Goal: Information Seeking & Learning: Learn about a topic

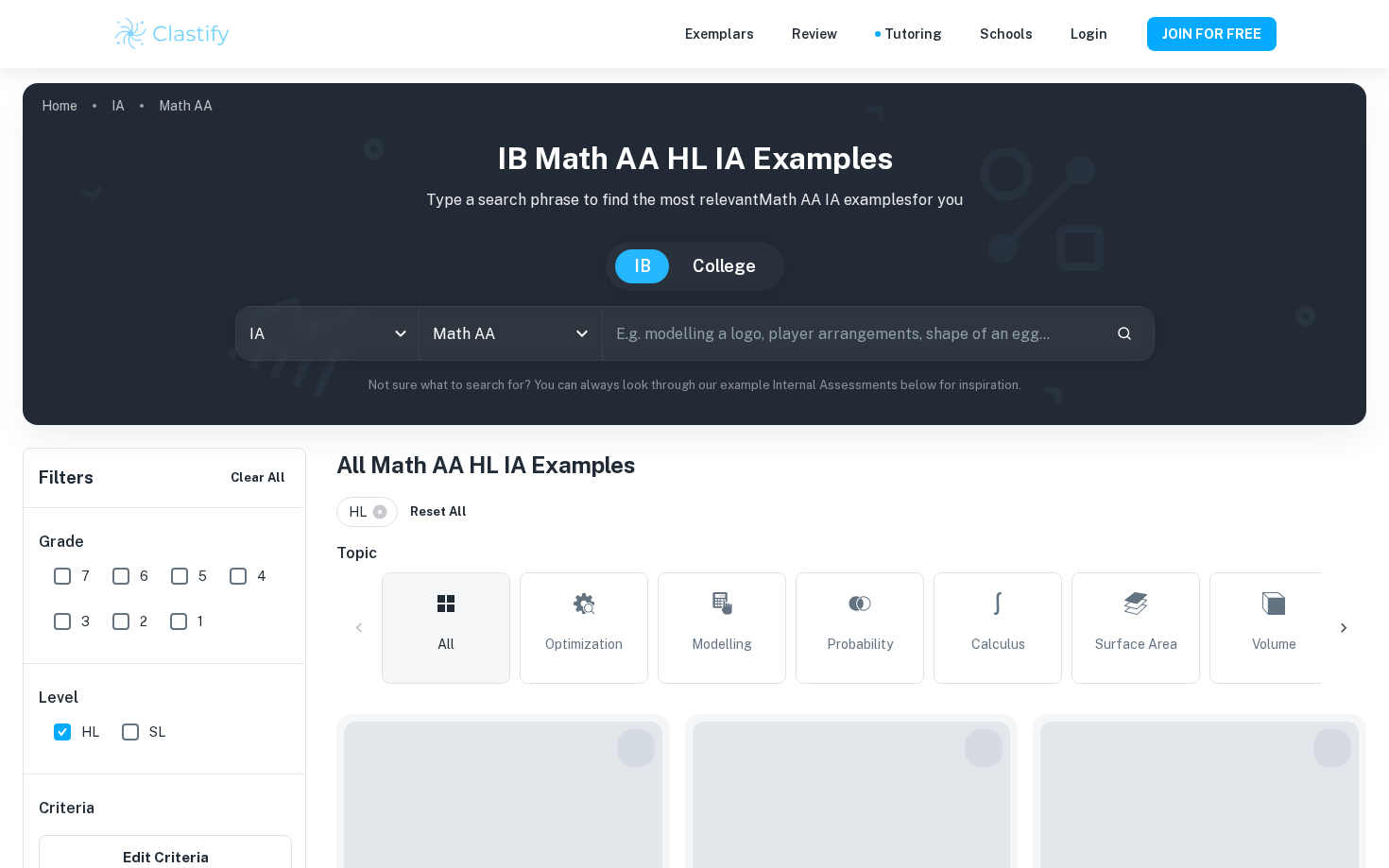
scroll to position [501, 0]
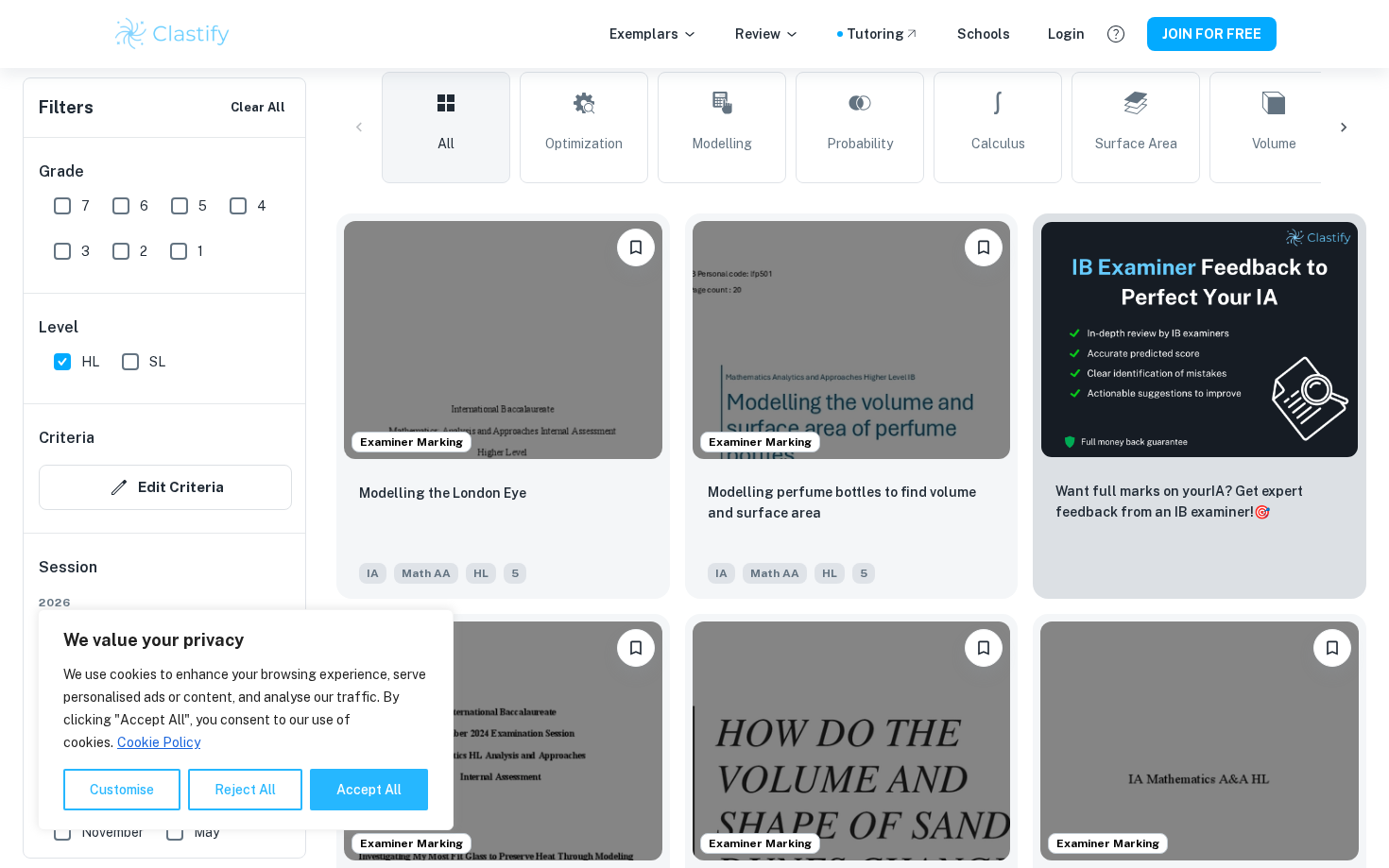
click at [63, 207] on input "7" at bounding box center [61, 205] width 37 height 37
checkbox input "true"
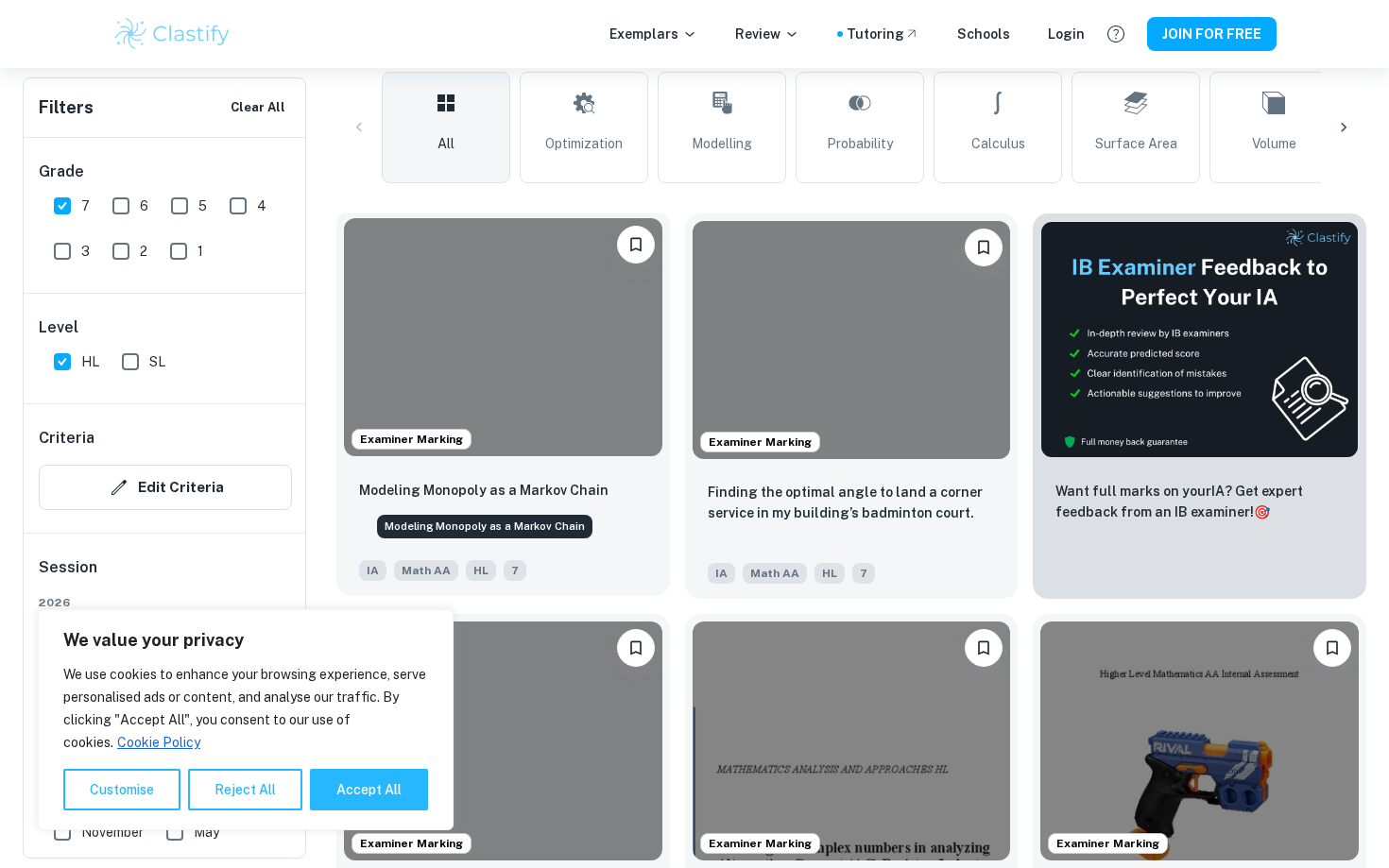
click at [575, 500] on p "Modeling Monopoly as a Markov Chain" at bounding box center [483, 490] width 249 height 21
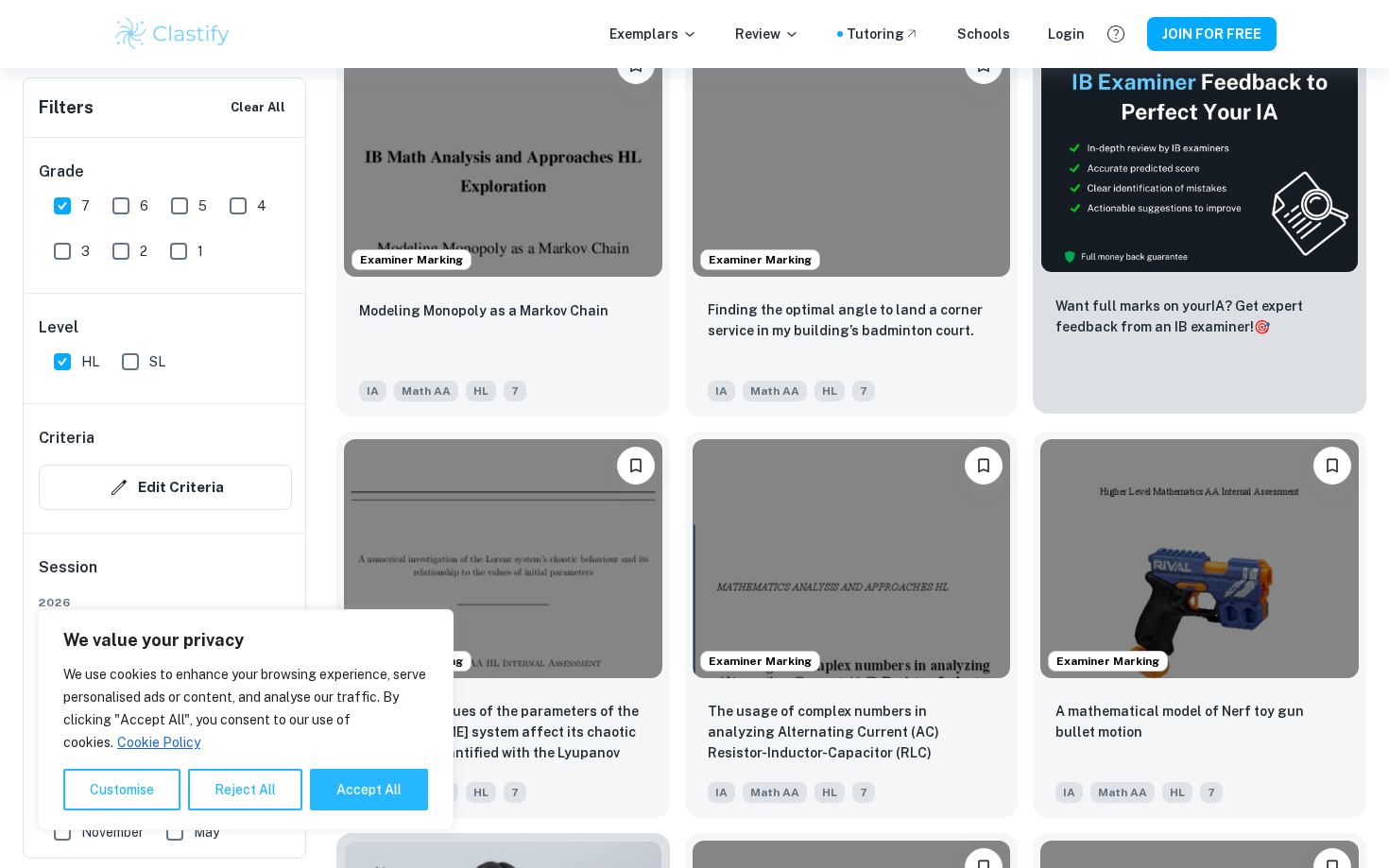
scroll to position [1013, 0]
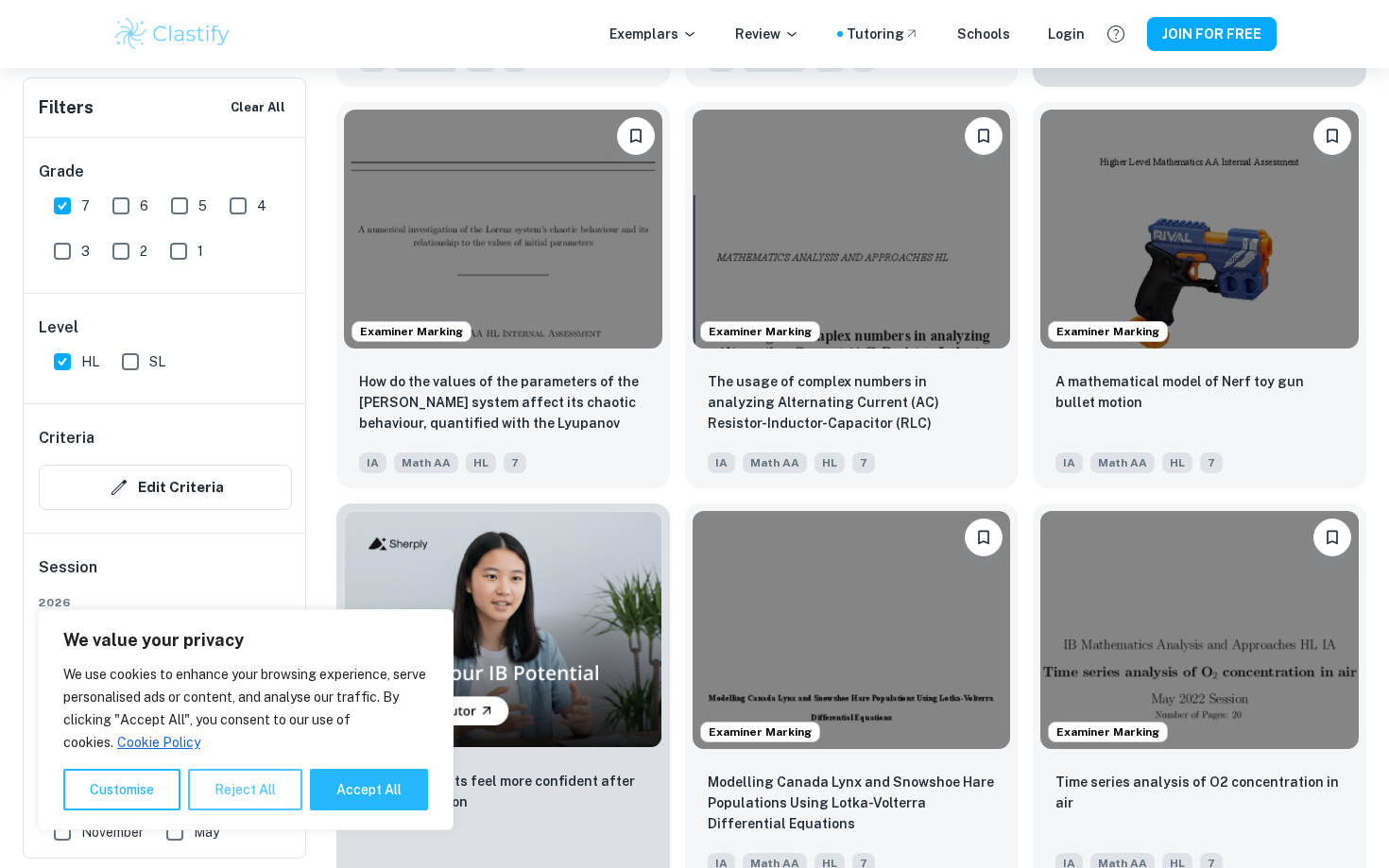
click at [241, 784] on button "Reject All" at bounding box center [245, 789] width 114 height 41
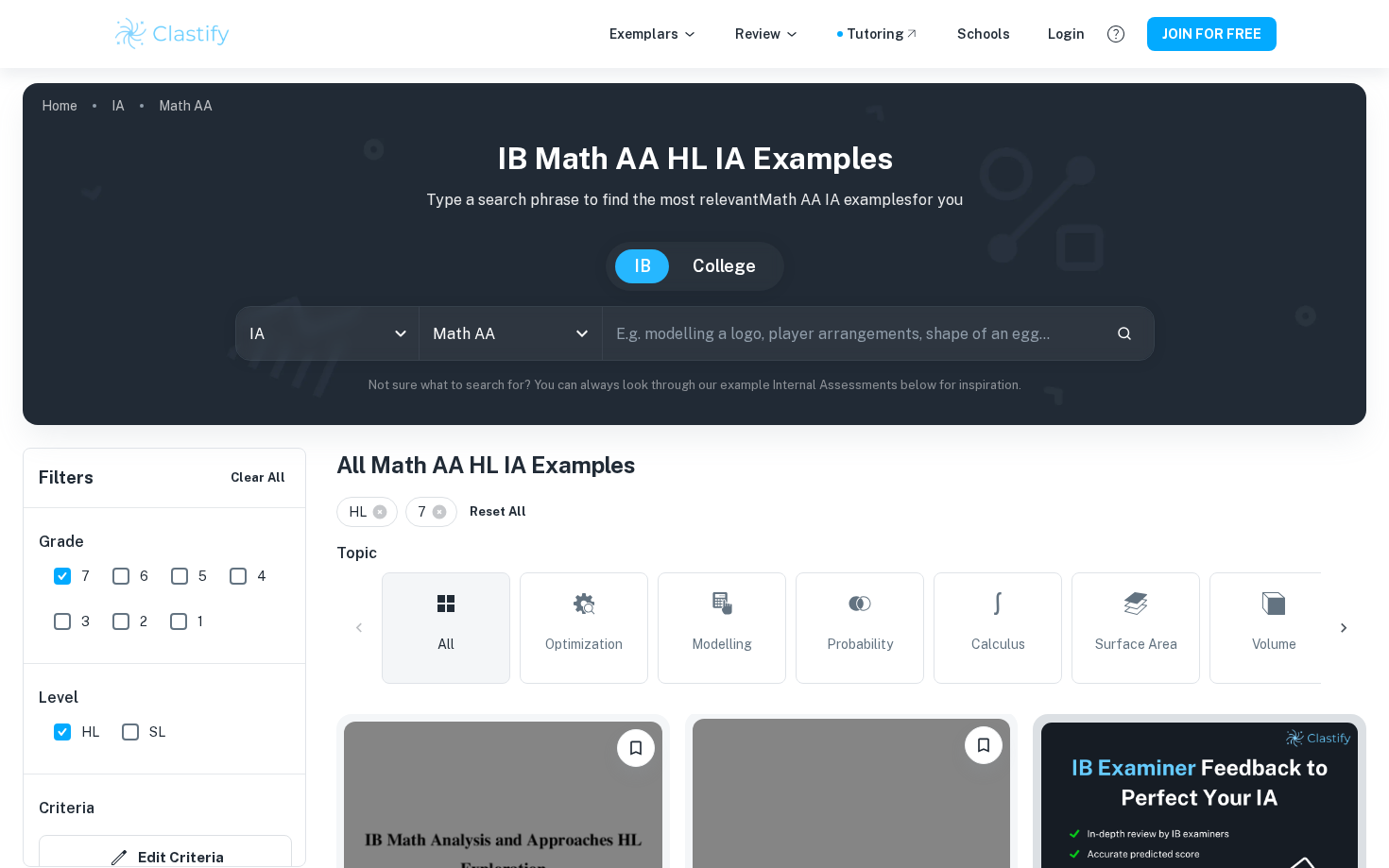
scroll to position [287, 0]
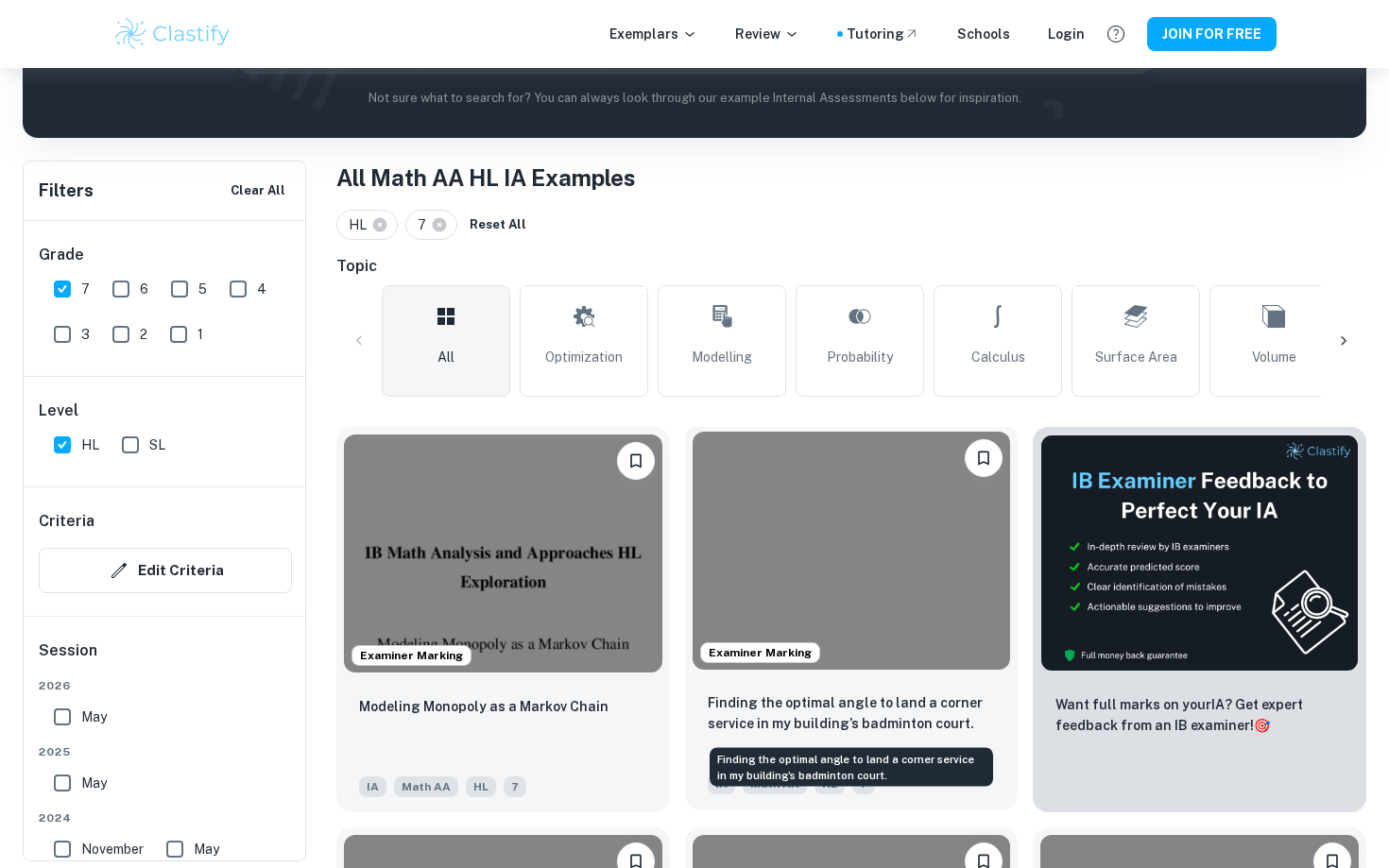
click at [847, 709] on p "Finding the optimal angle to land a corner service in my building’s badminton c…" at bounding box center [852, 713] width 288 height 41
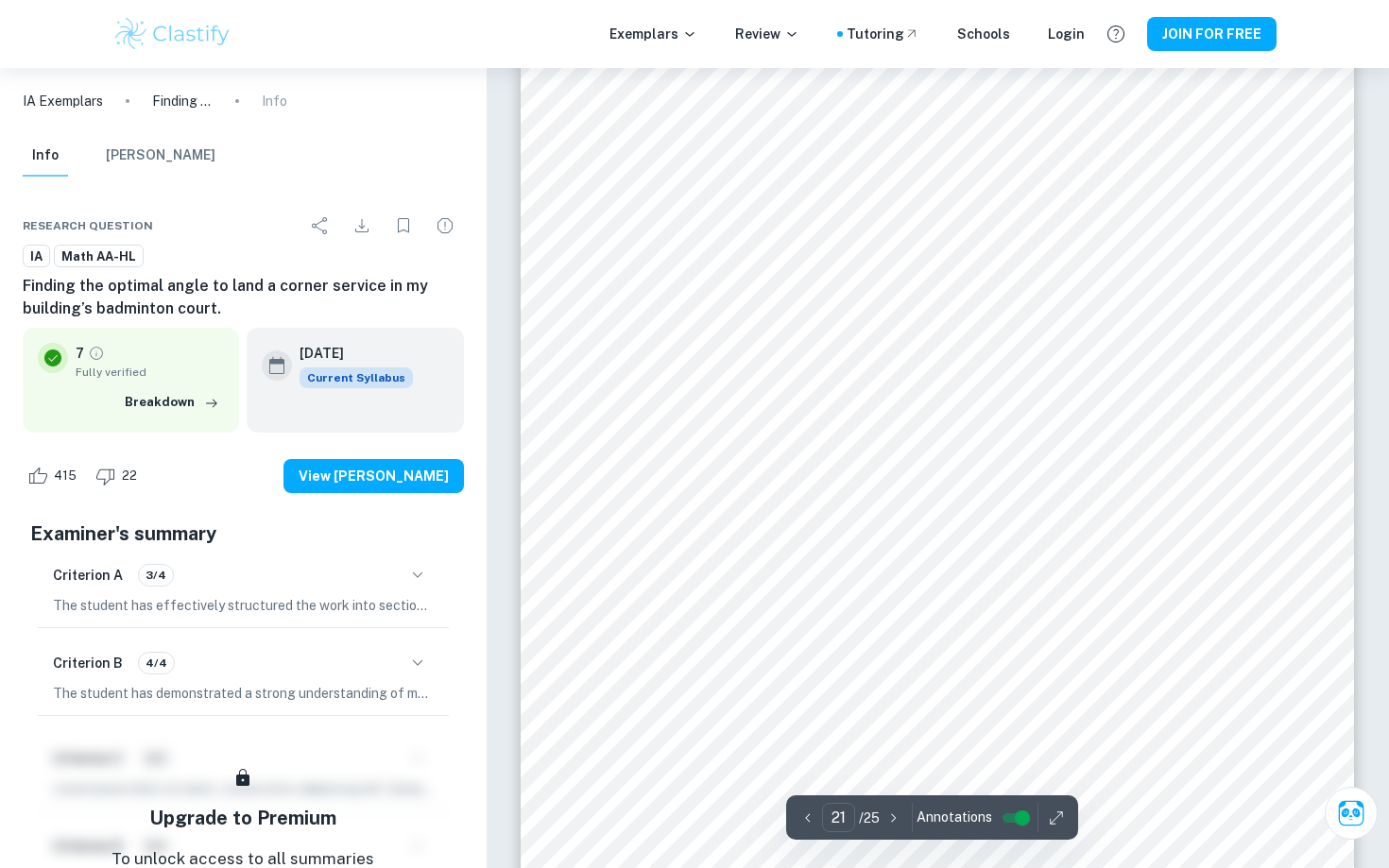
scroll to position [24818, 0]
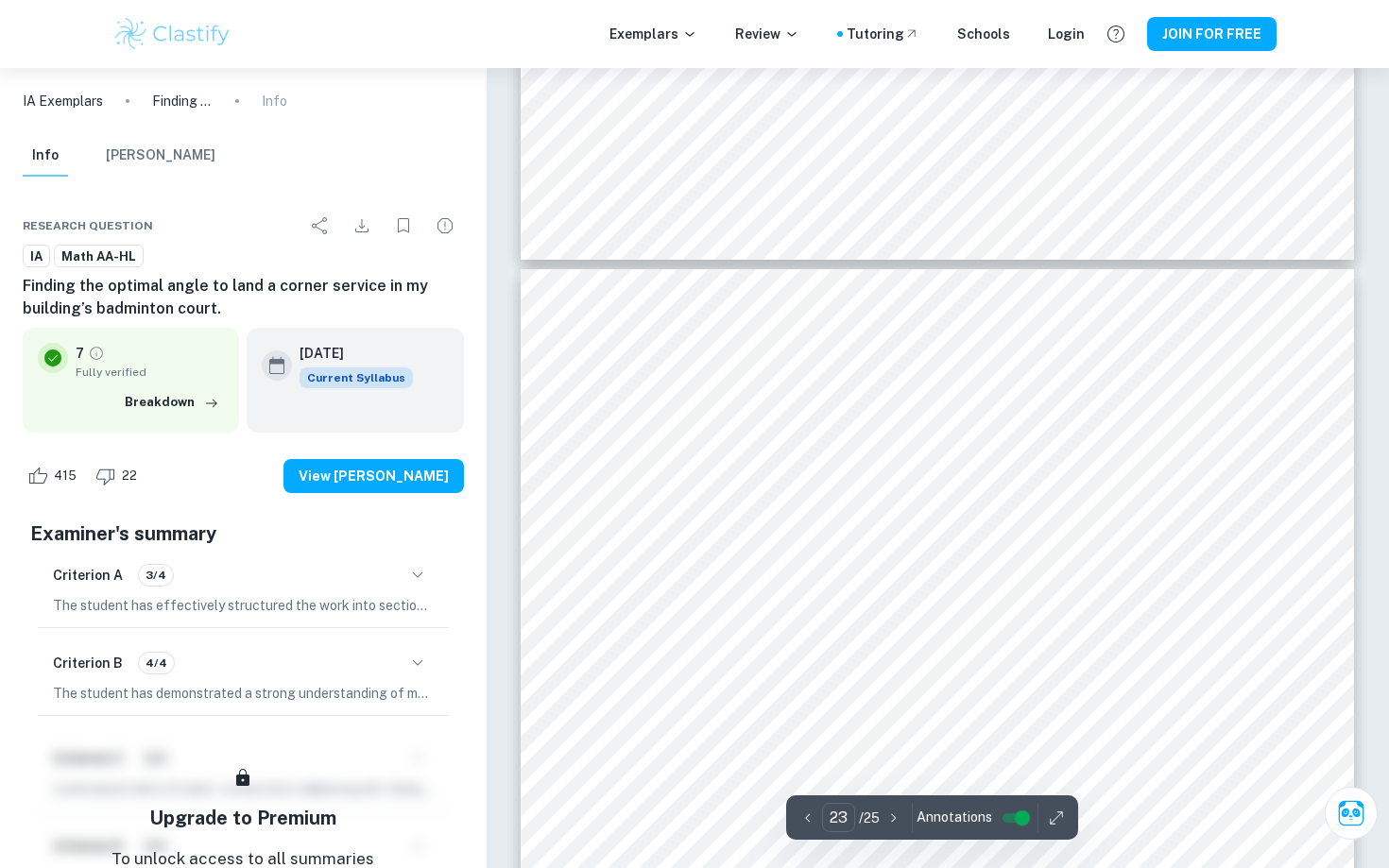
type input "22"
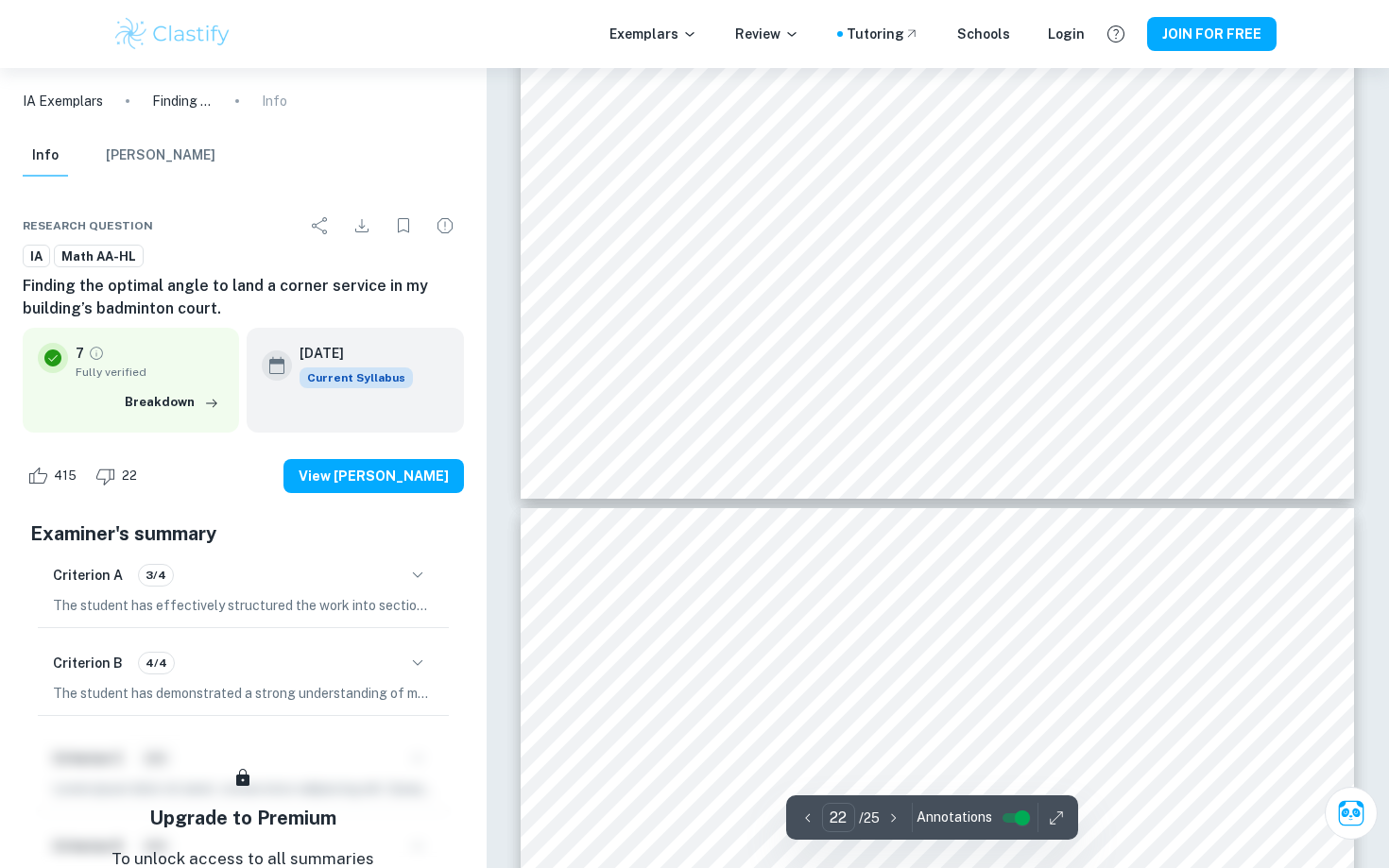
scroll to position [26286, 0]
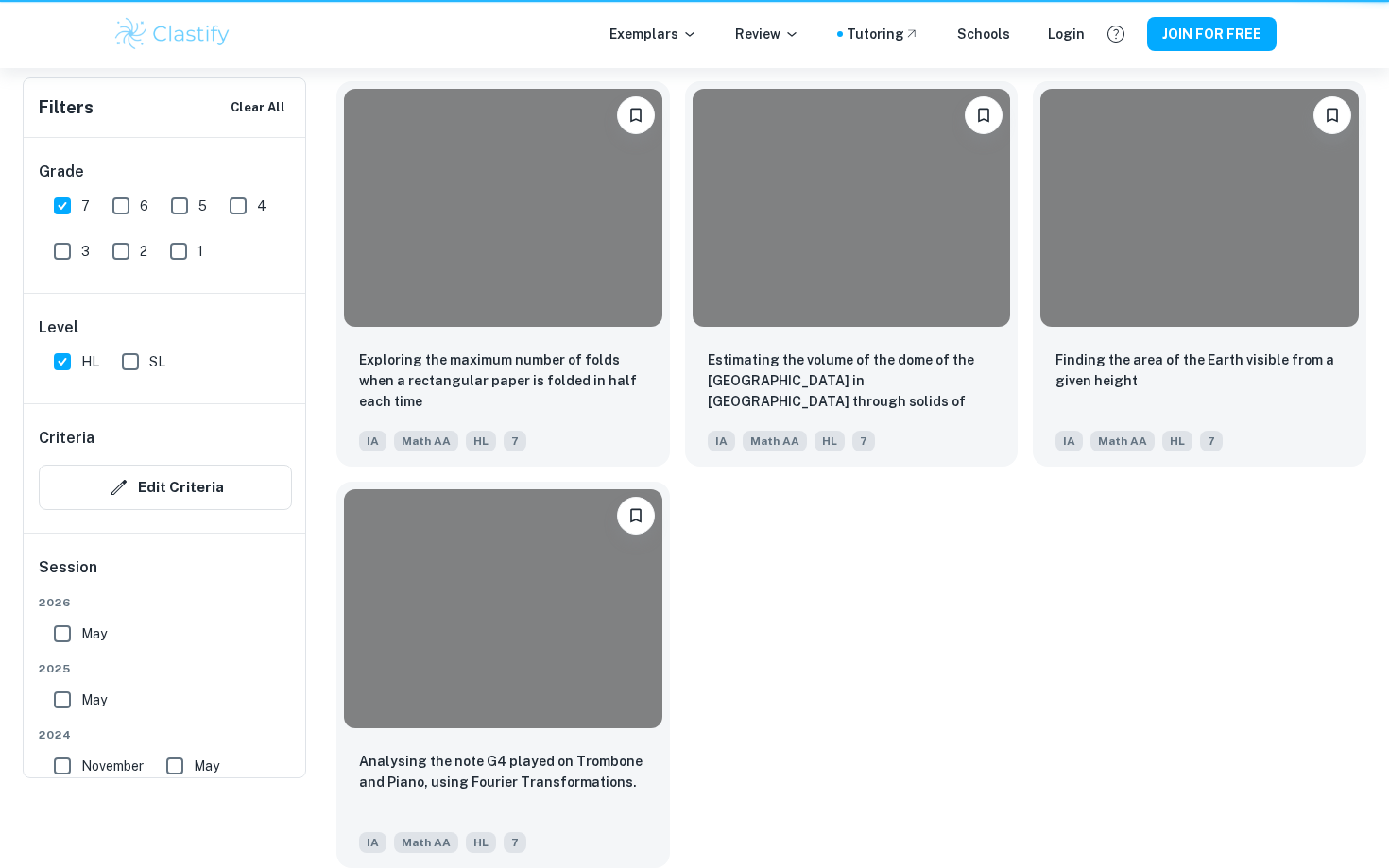
scroll to position [287, 0]
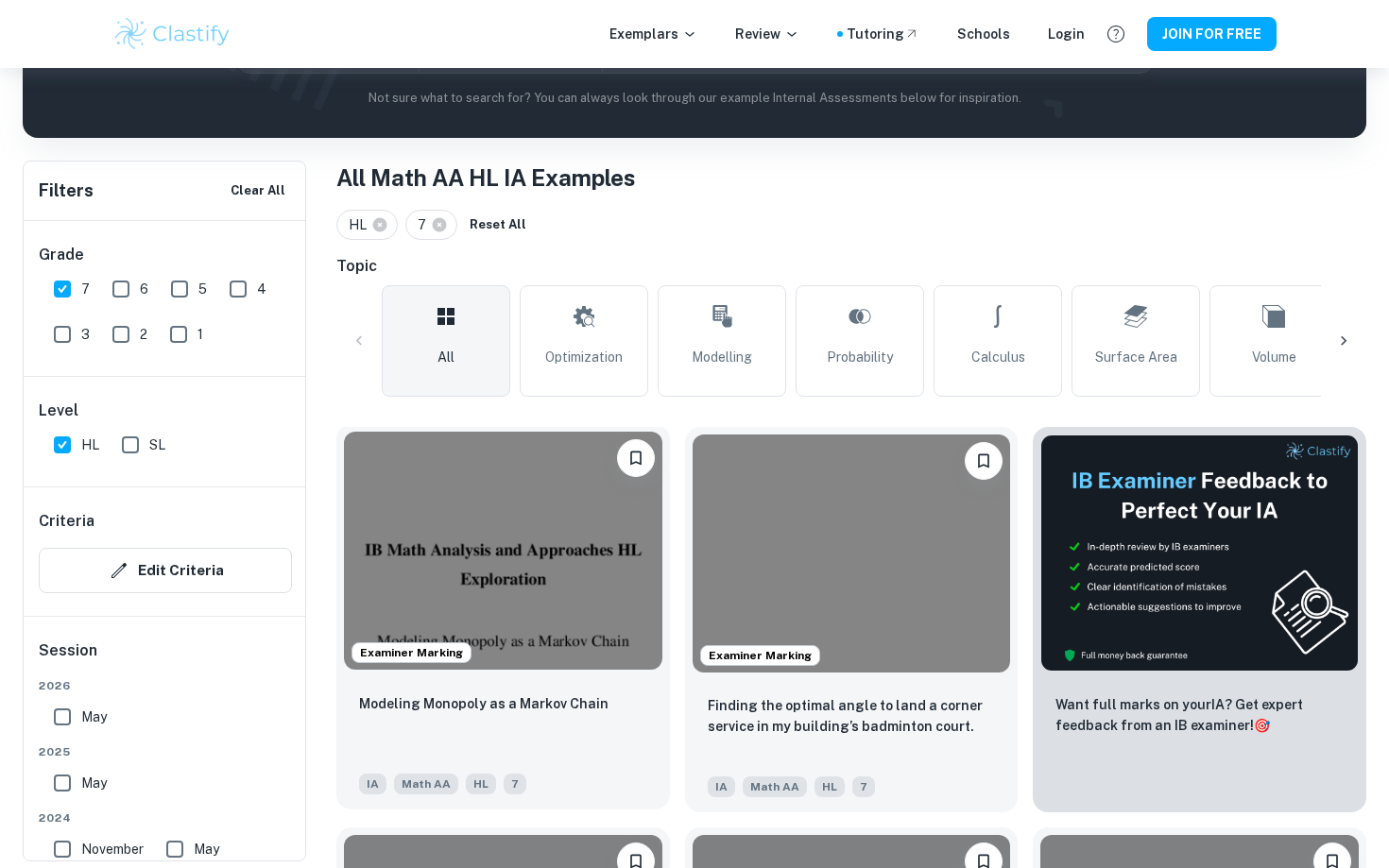
click at [509, 564] on img at bounding box center [504, 551] width 318 height 238
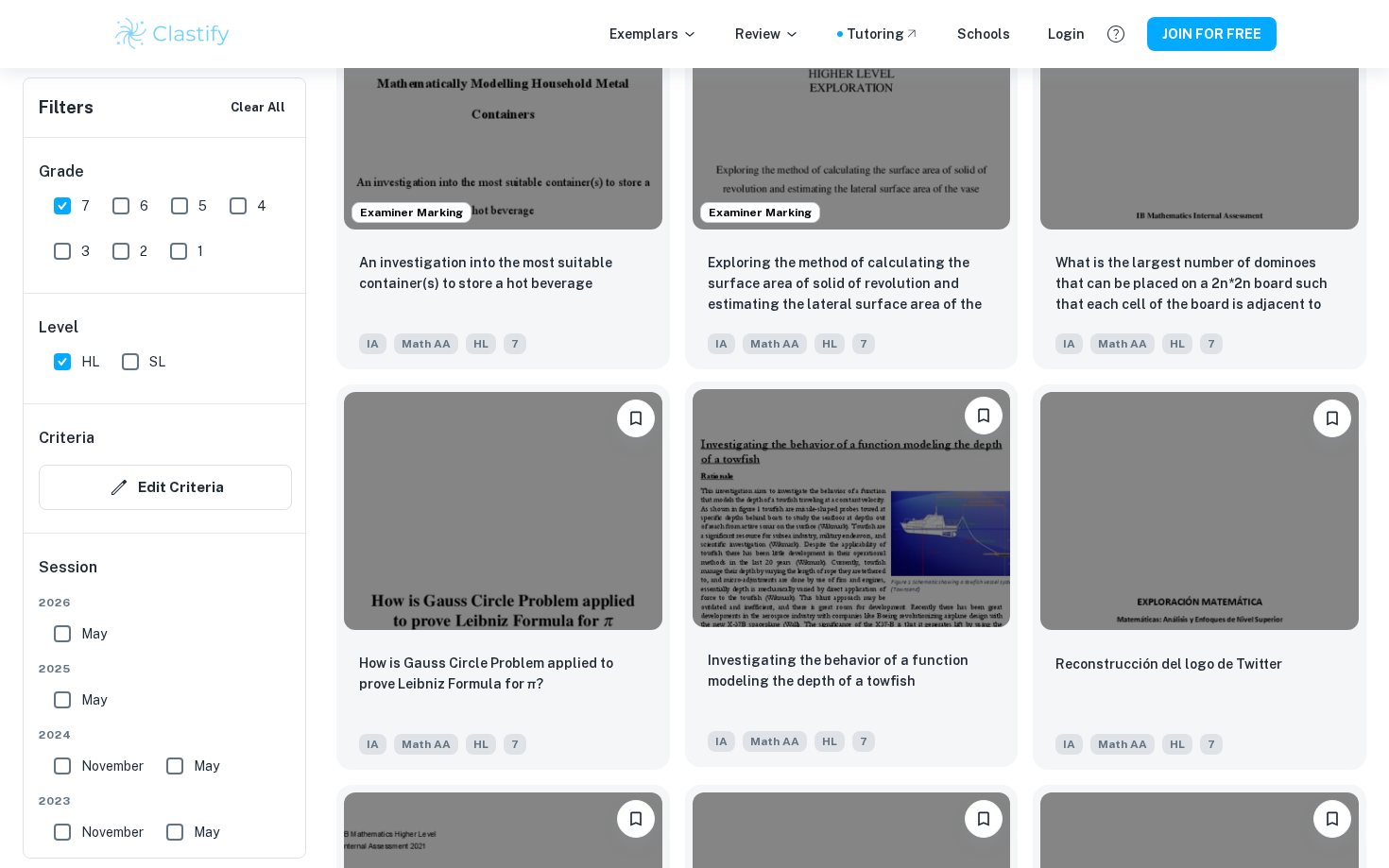
scroll to position [1936, 0]
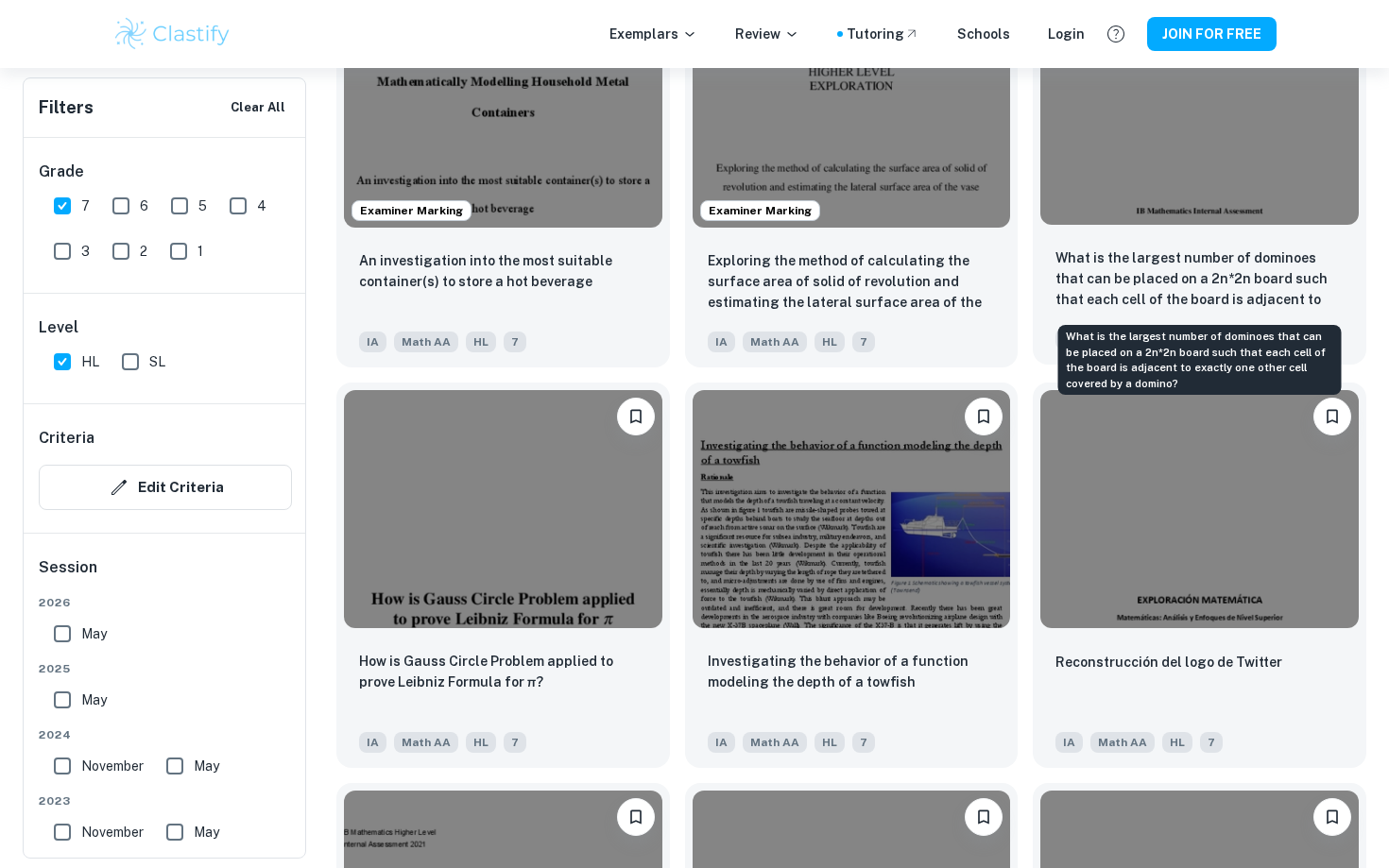
click at [1207, 267] on p "What is the largest number of dominoes that can be placed on a 2n*2n board such…" at bounding box center [1199, 279] width 288 height 64
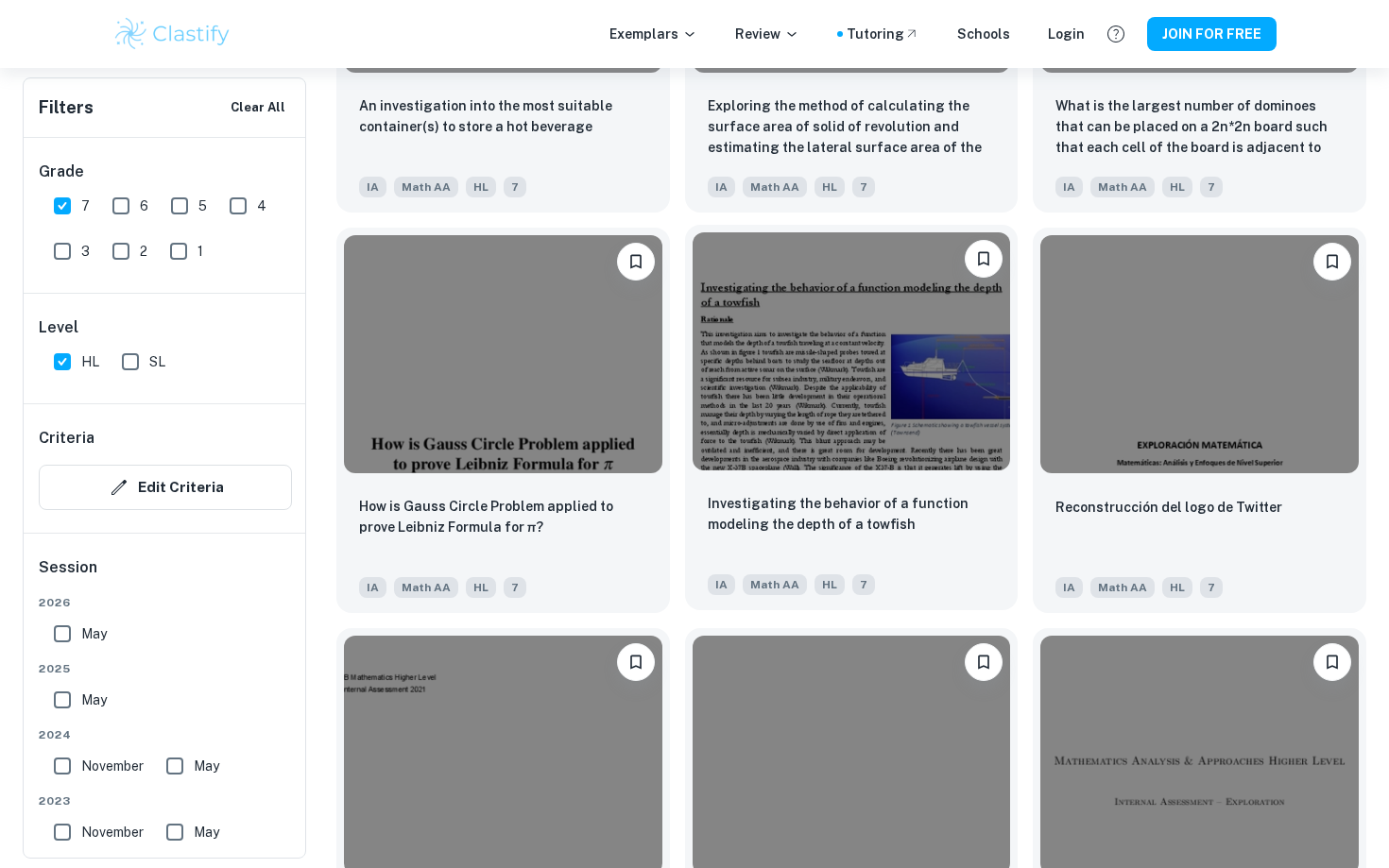
scroll to position [2344, 0]
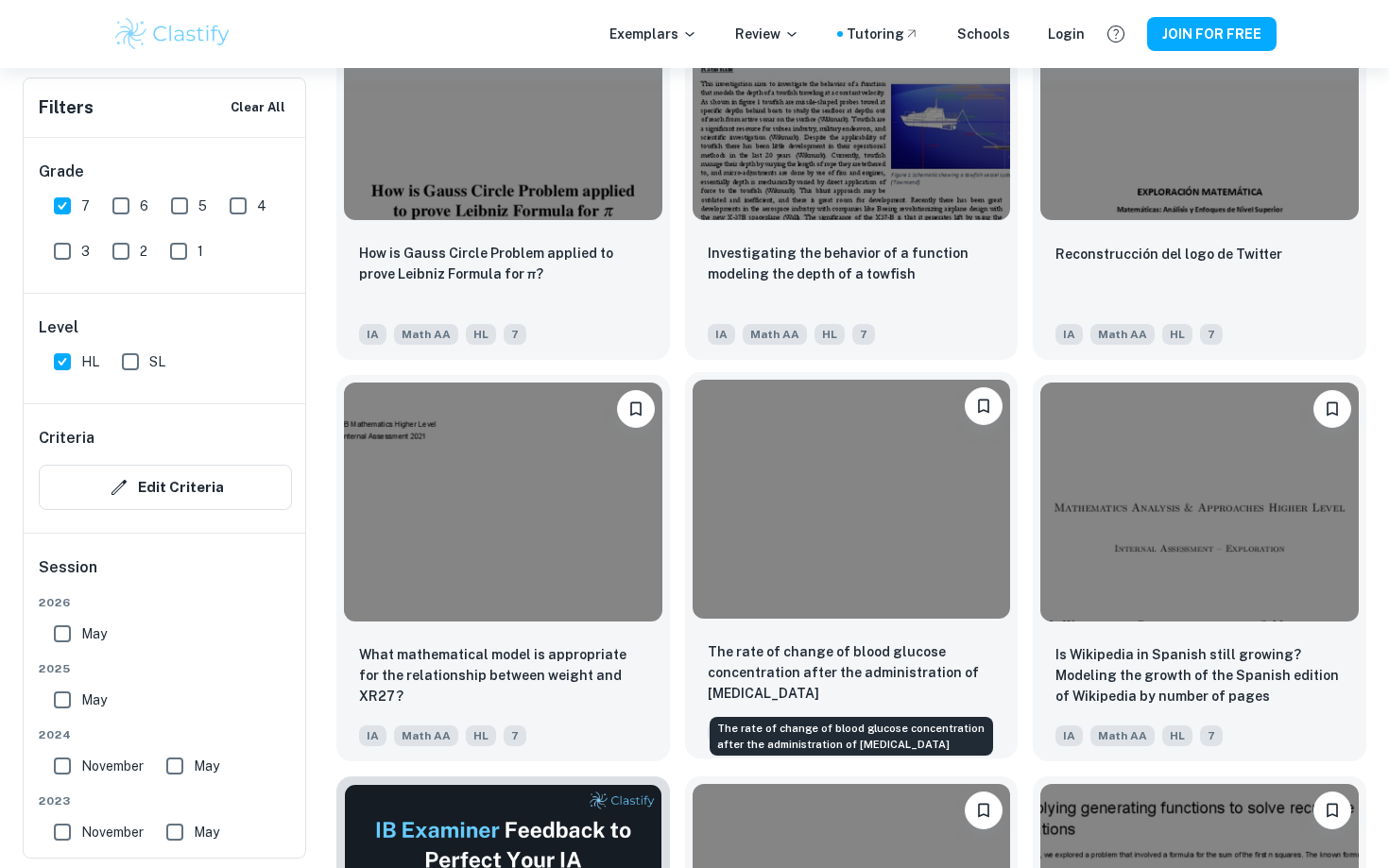
click at [760, 666] on p "The rate of change of blood glucose concentration after the administration of […" at bounding box center [852, 672] width 288 height 62
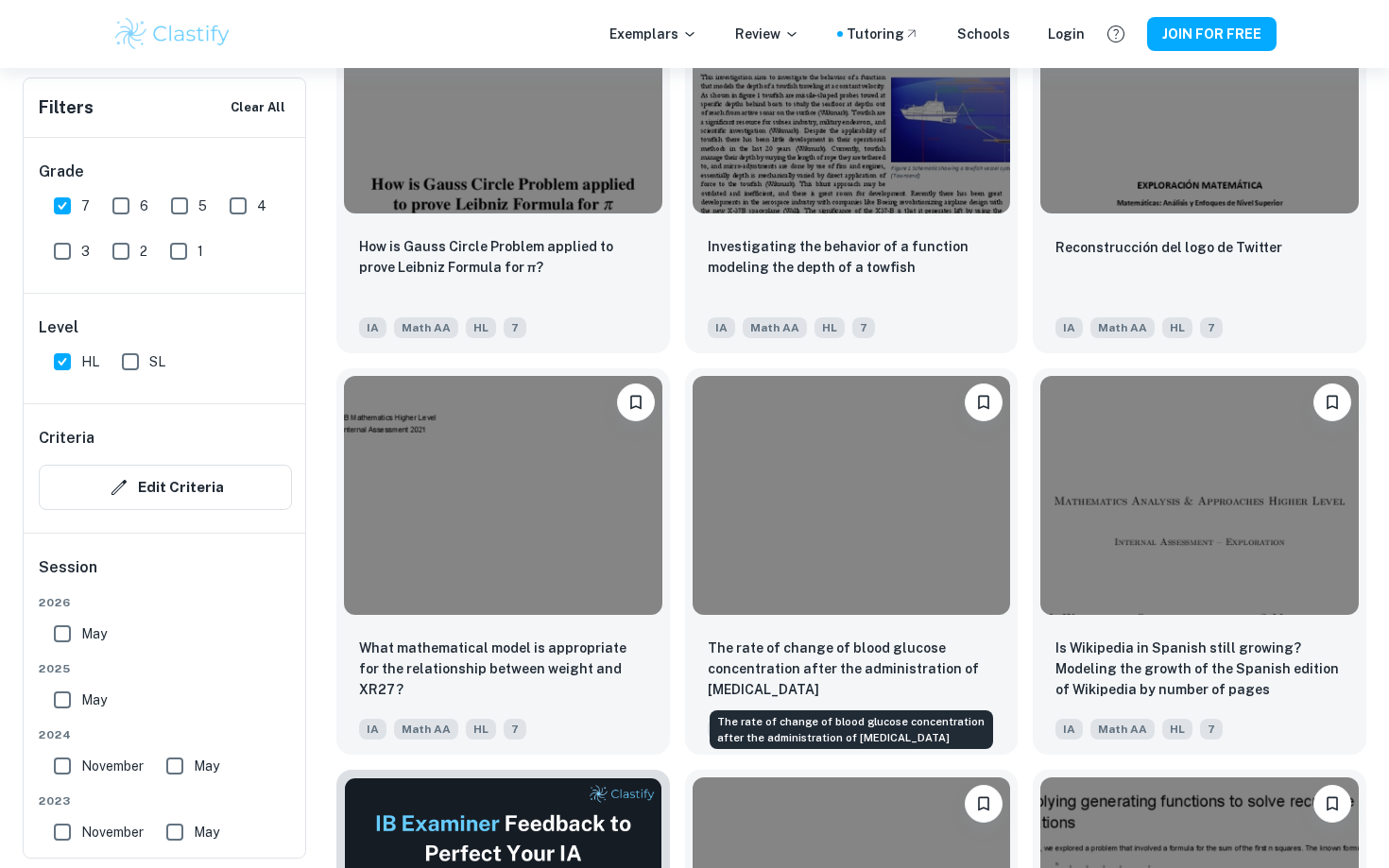
scroll to position [3343, 0]
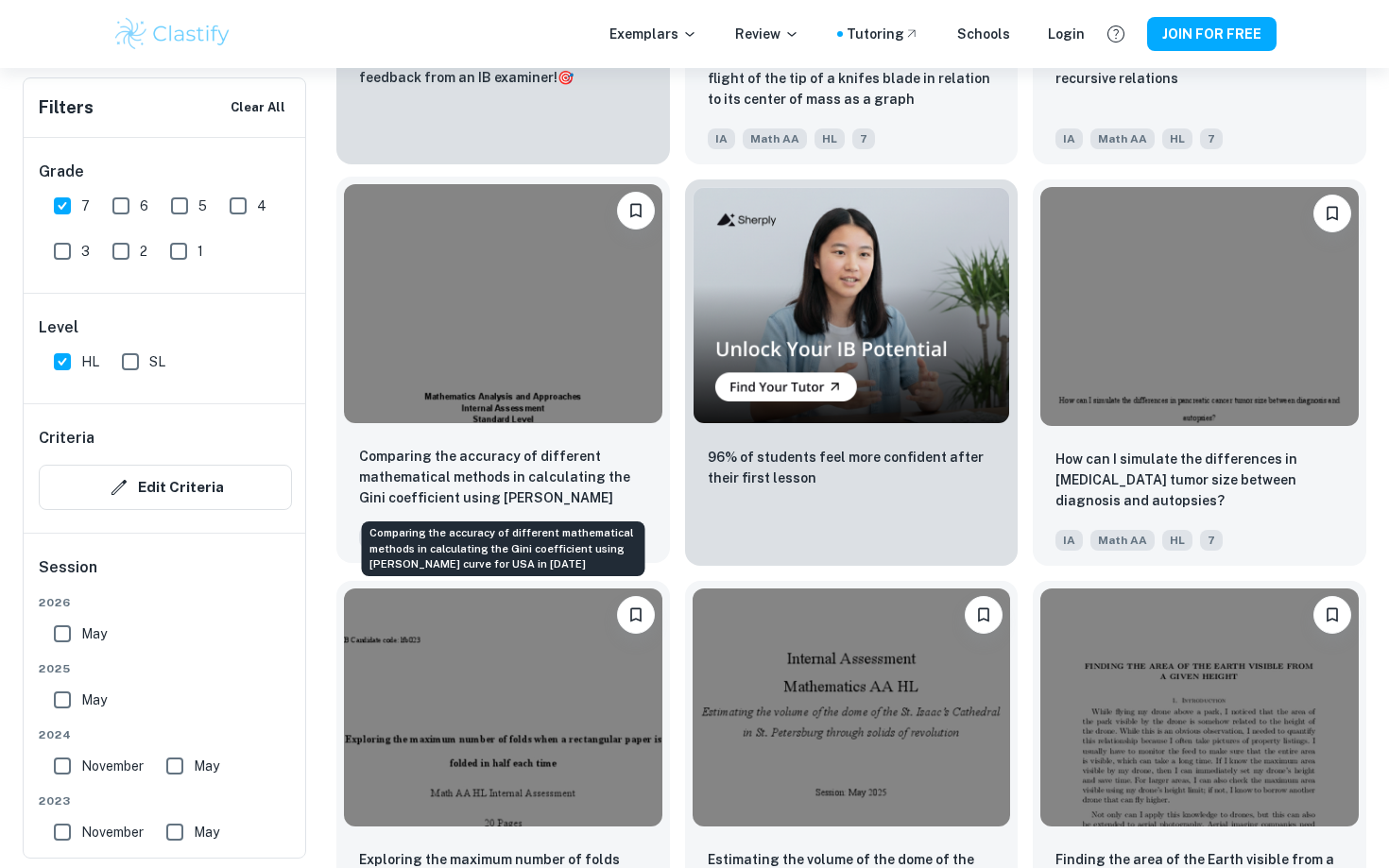
click at [422, 481] on p "Comparing the accuracy of different mathematical methods in calculating the Gin…" at bounding box center [503, 478] width 288 height 64
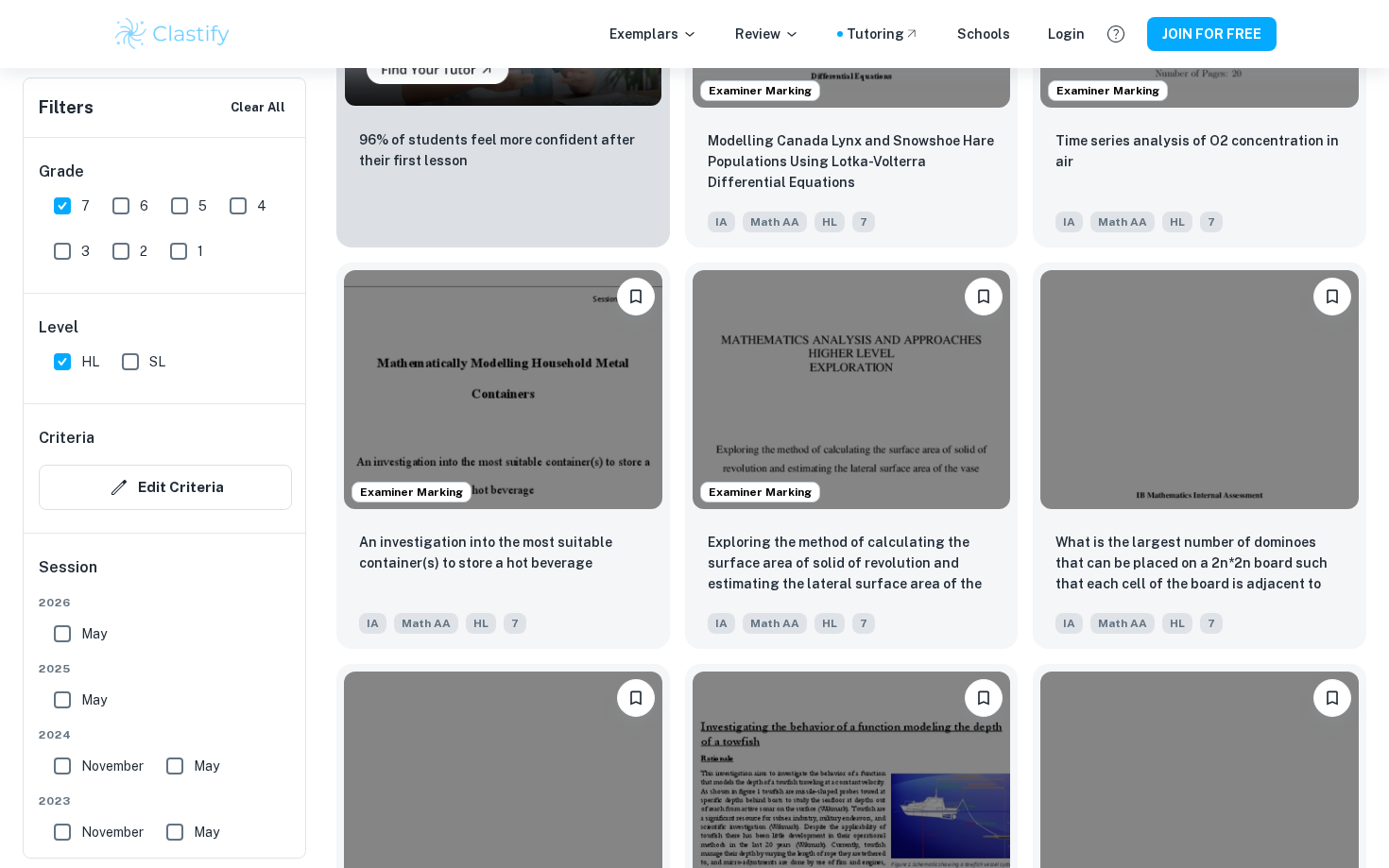
scroll to position [642, 0]
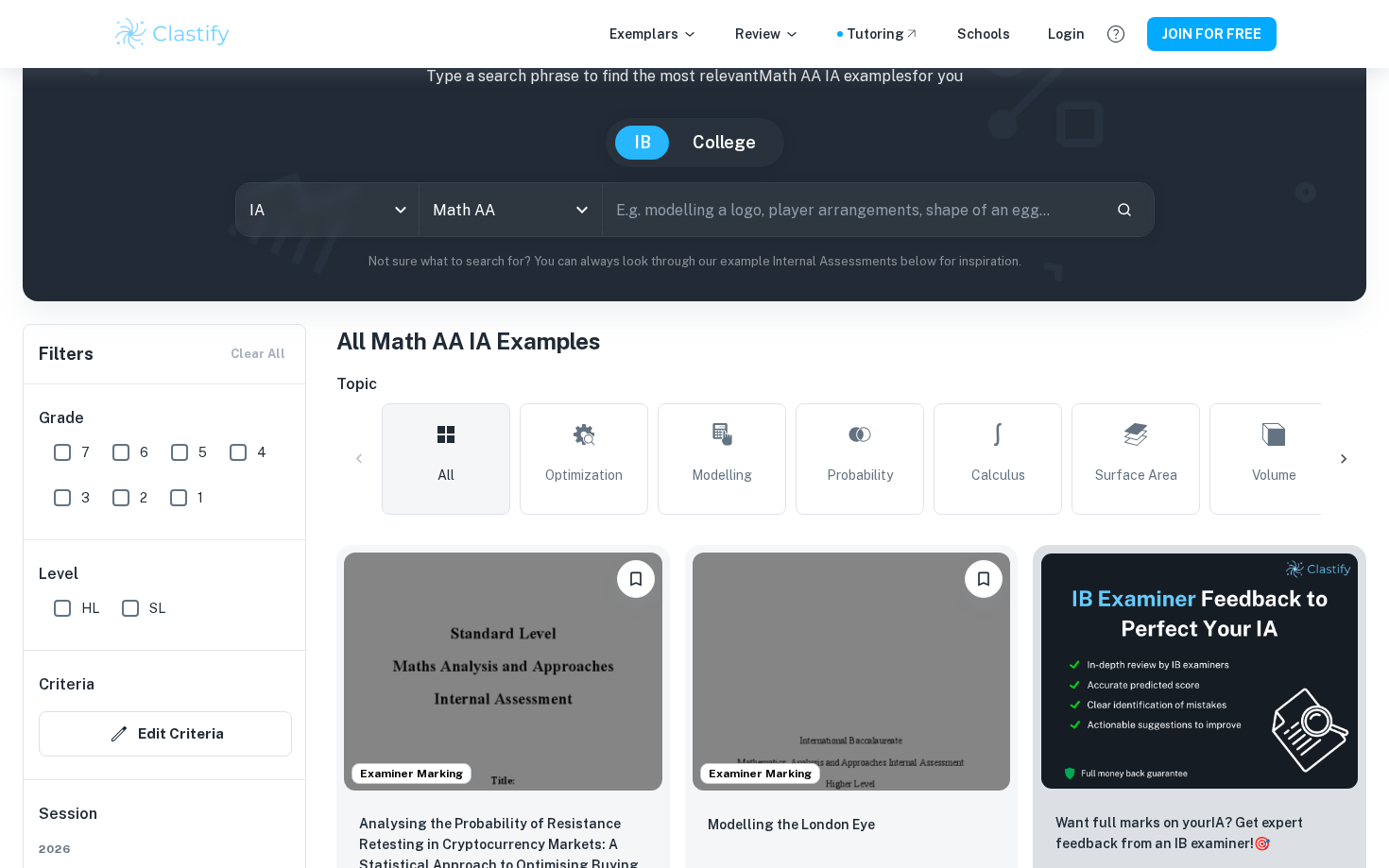
scroll to position [297, 0]
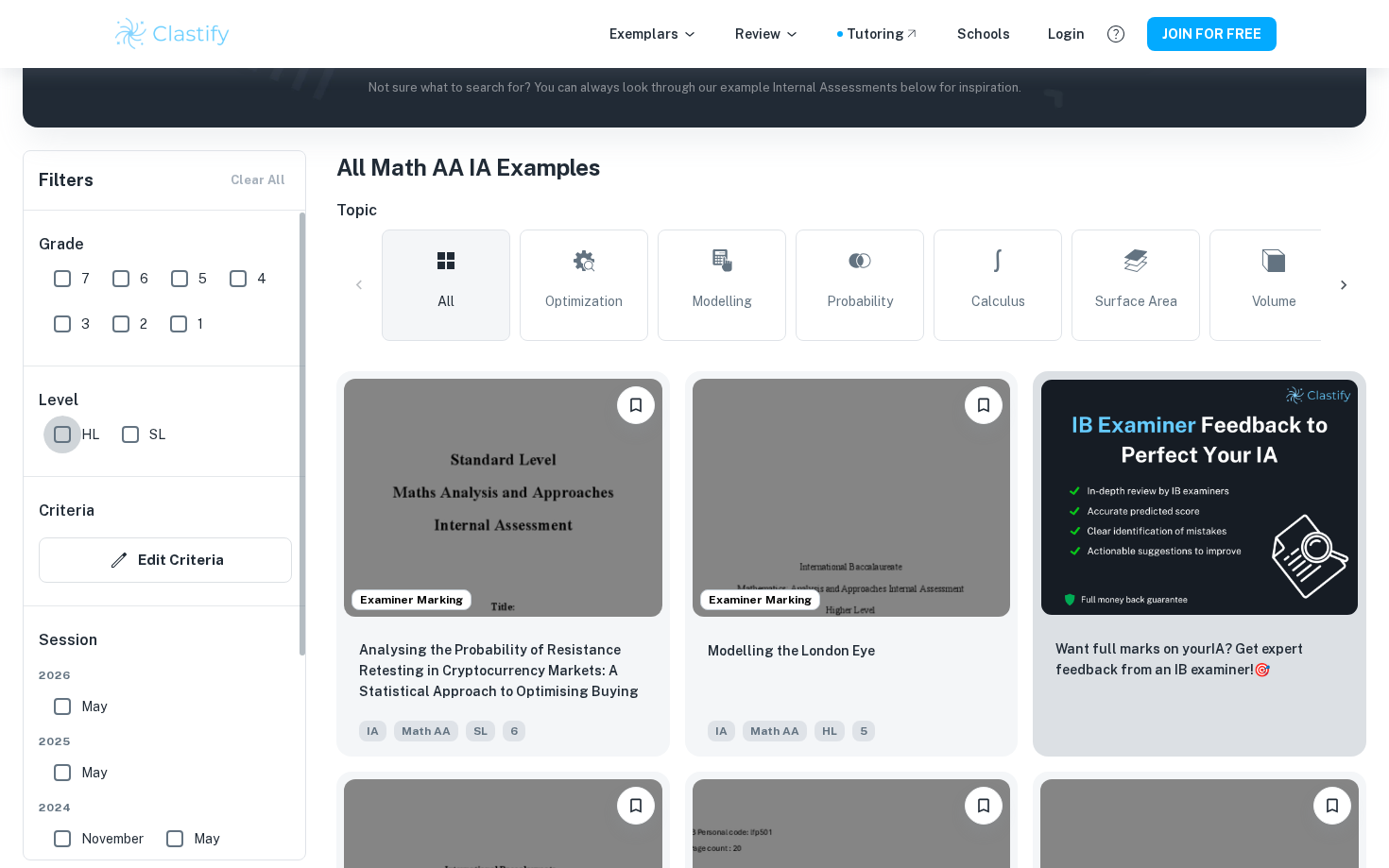
click at [72, 431] on input "HL" at bounding box center [61, 434] width 37 height 37
checkbox input "true"
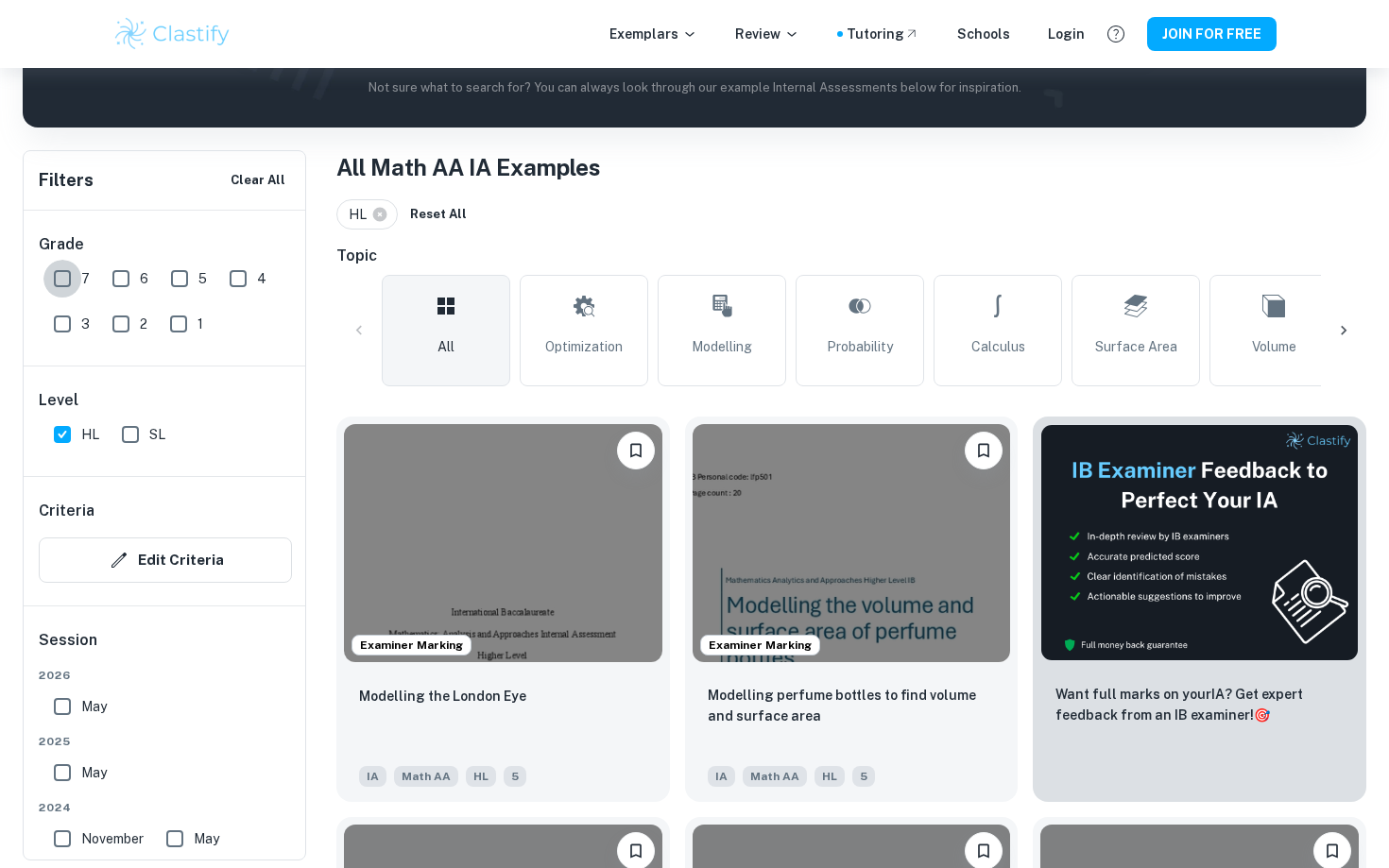
click at [67, 270] on input "7" at bounding box center [61, 278] width 37 height 37
checkbox input "true"
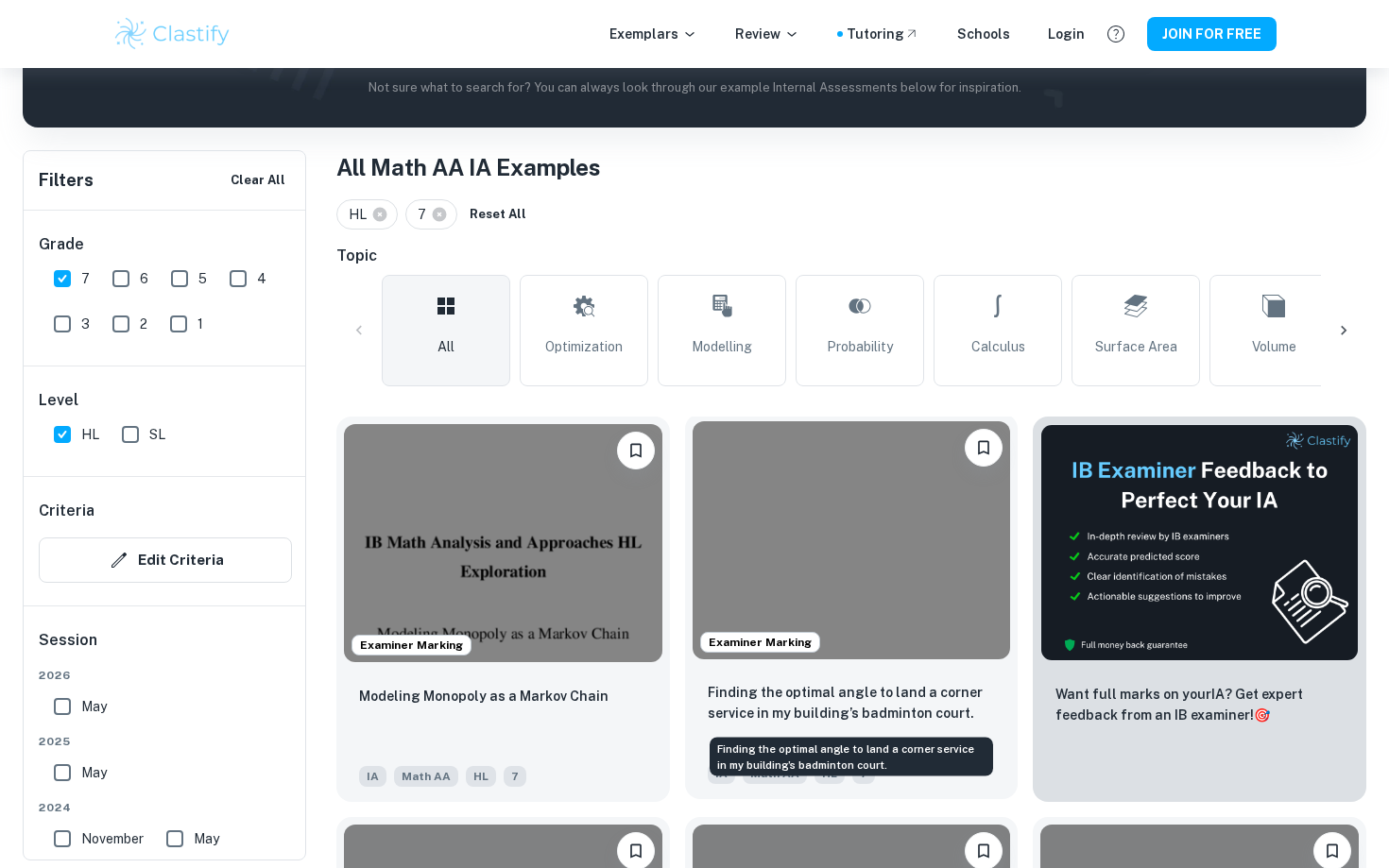
click at [886, 716] on p "Finding the optimal angle to land a corner service in my building’s badminton c…" at bounding box center [852, 702] width 288 height 41
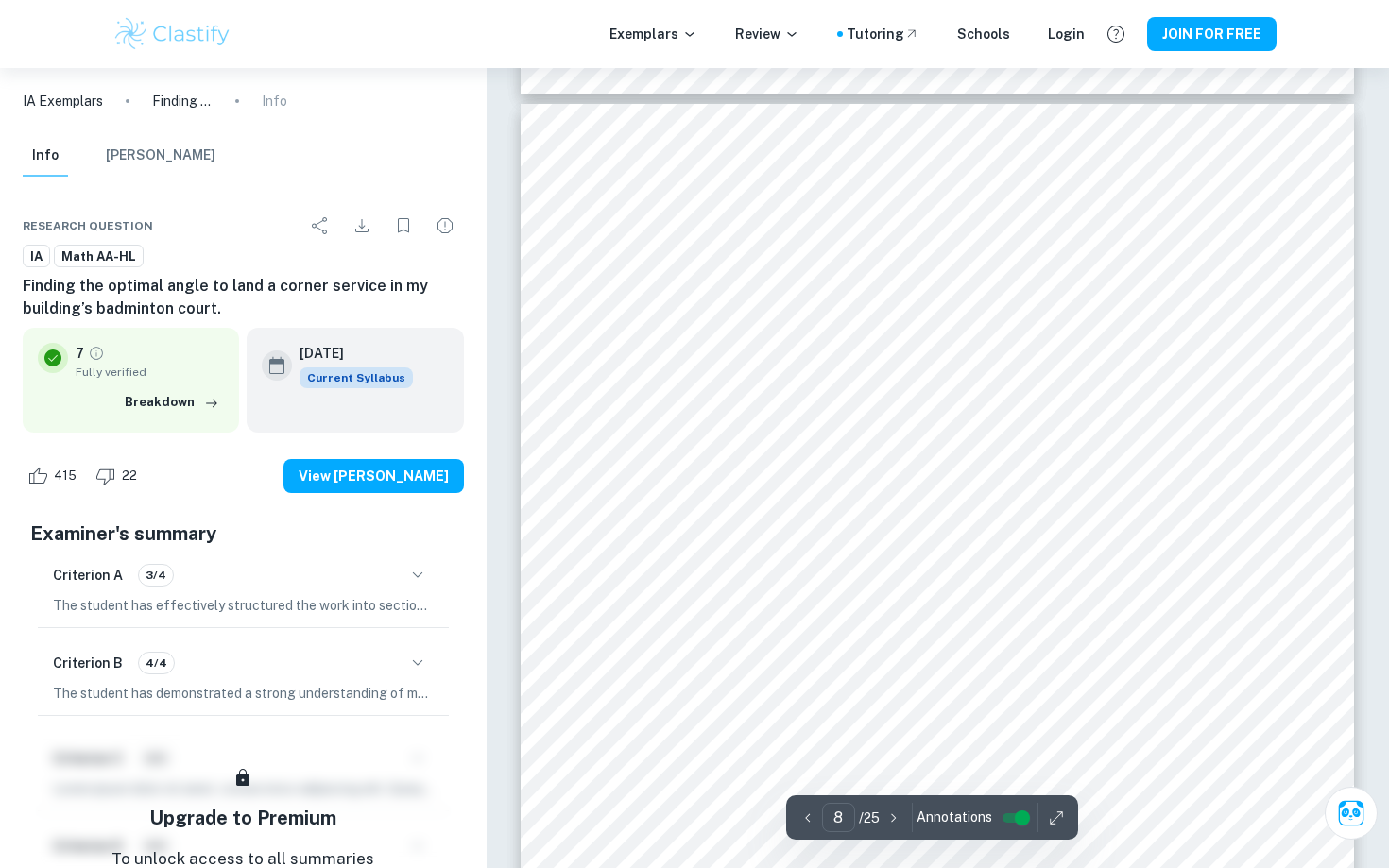
scroll to position [8921, 0]
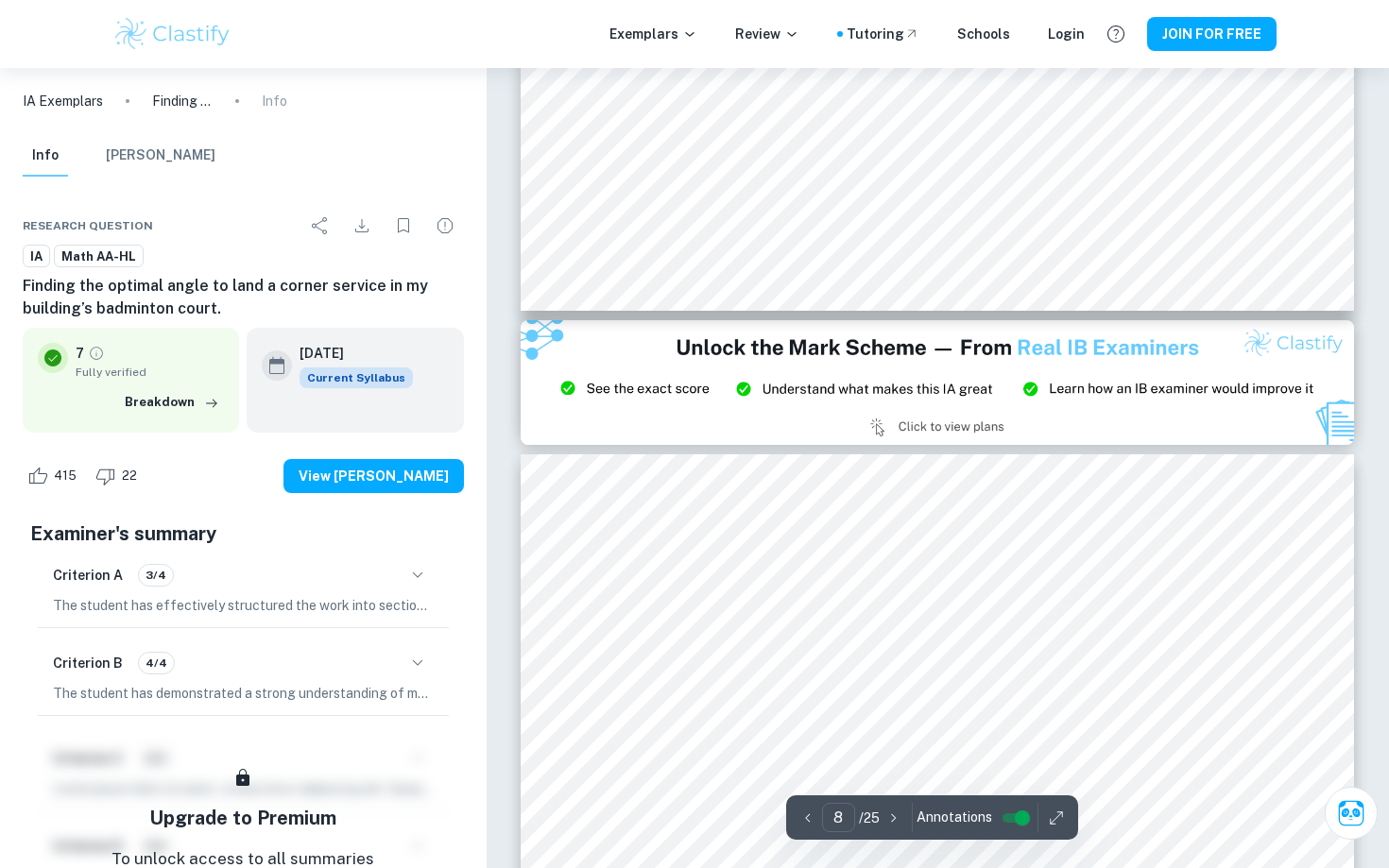
type input "9"
